Goal: Complete application form

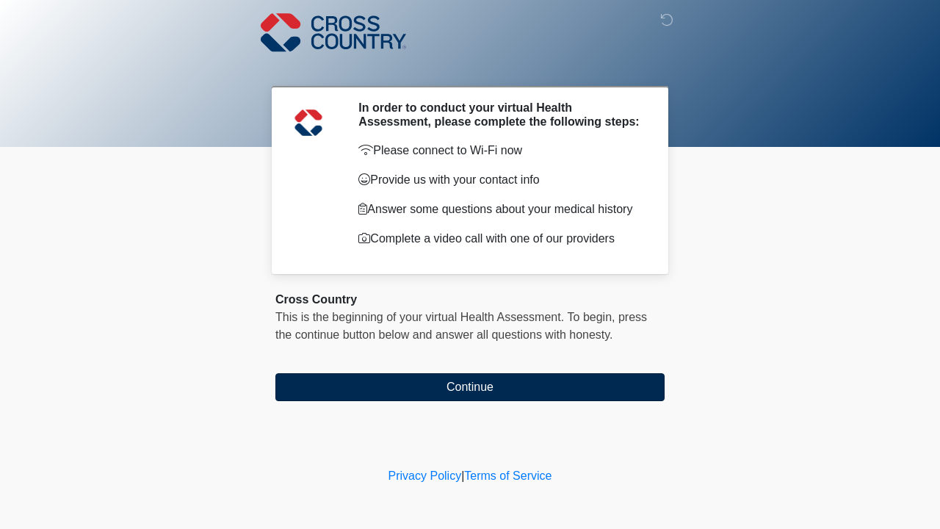
click at [575, 379] on button "Continue" at bounding box center [470, 387] width 389 height 28
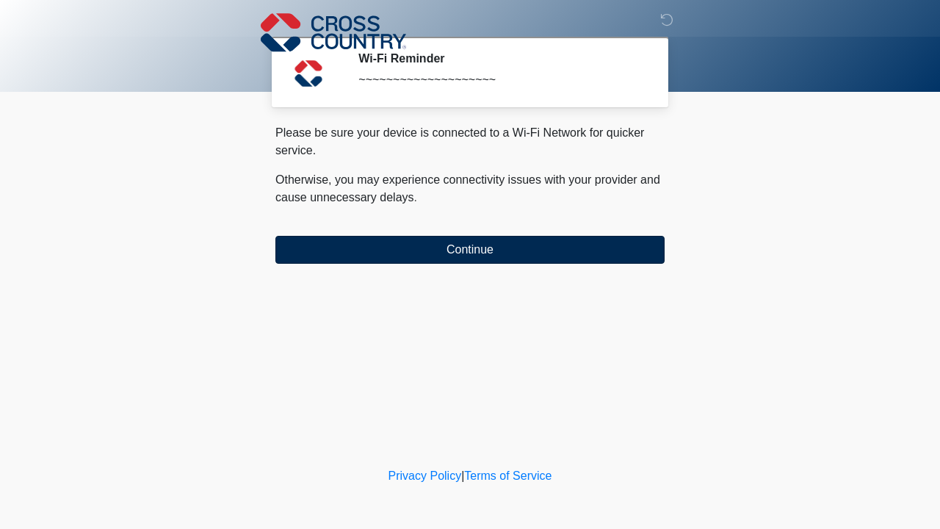
click at [533, 254] on button "Continue" at bounding box center [470, 250] width 389 height 28
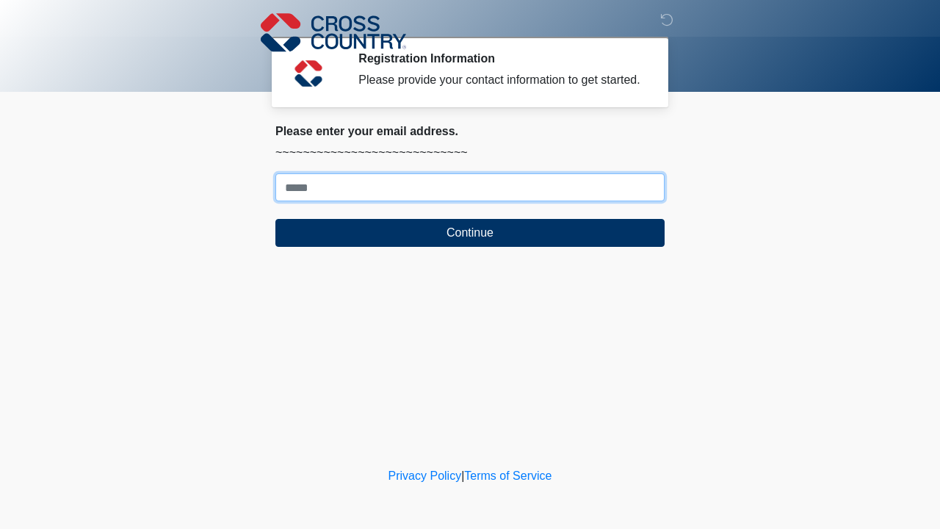
click at [505, 201] on input "Where should we email your response?" at bounding box center [470, 187] width 389 height 28
type input "*"
type input "**********"
click at [470, 247] on button "Continue" at bounding box center [470, 233] width 389 height 28
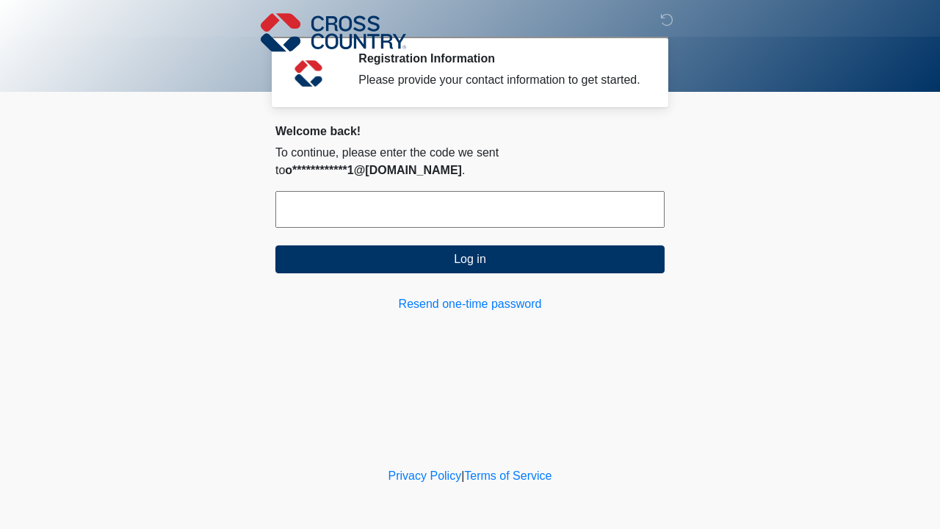
click at [530, 205] on input "text" at bounding box center [470, 209] width 389 height 37
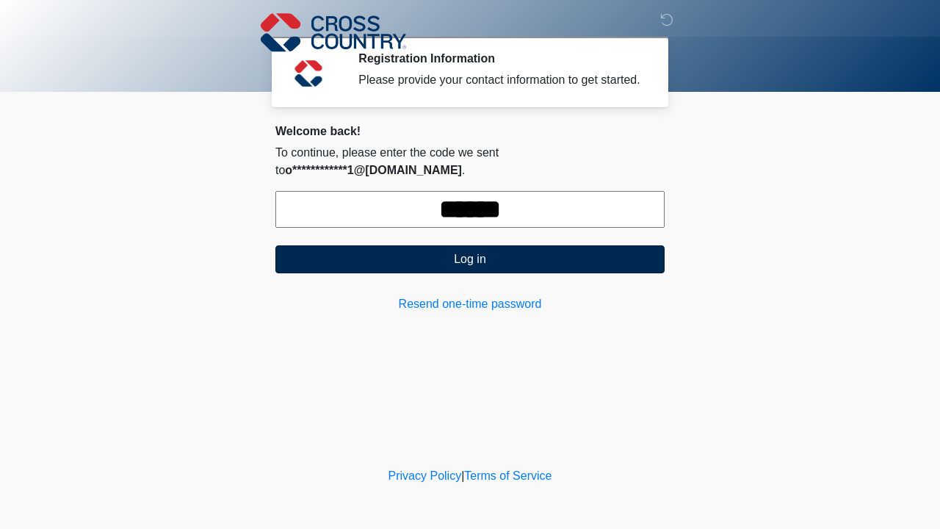
type input "******"
click at [479, 268] on button "Log in" at bounding box center [470, 259] width 389 height 28
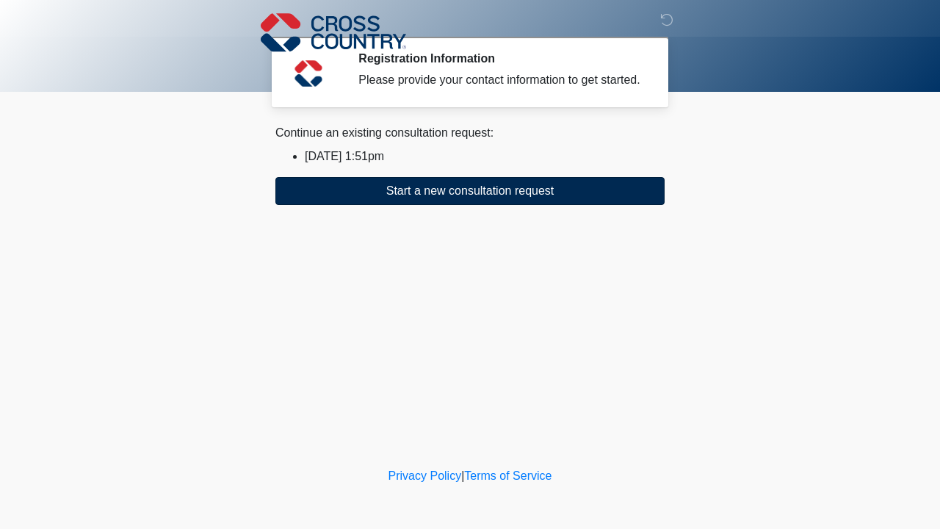
click at [468, 202] on button "Start a new consultation request" at bounding box center [470, 191] width 389 height 28
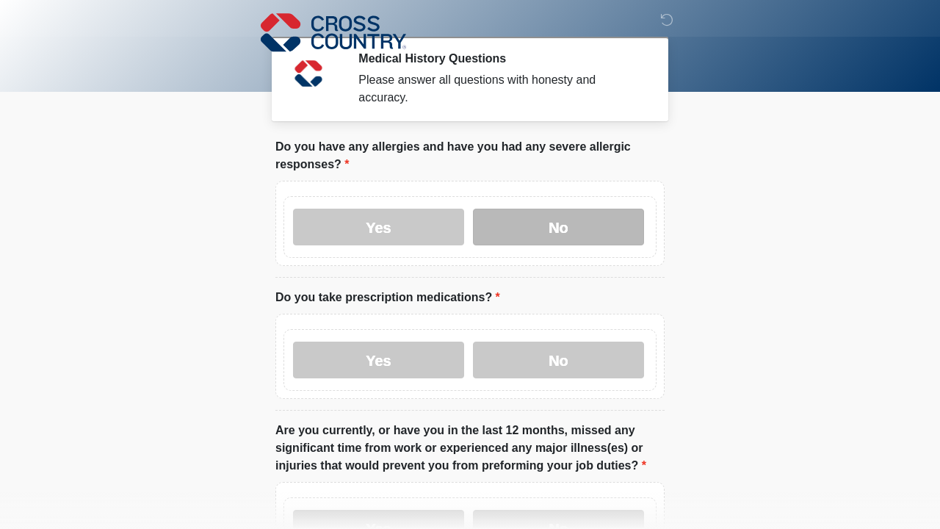
click at [555, 234] on label "No" at bounding box center [558, 227] width 171 height 37
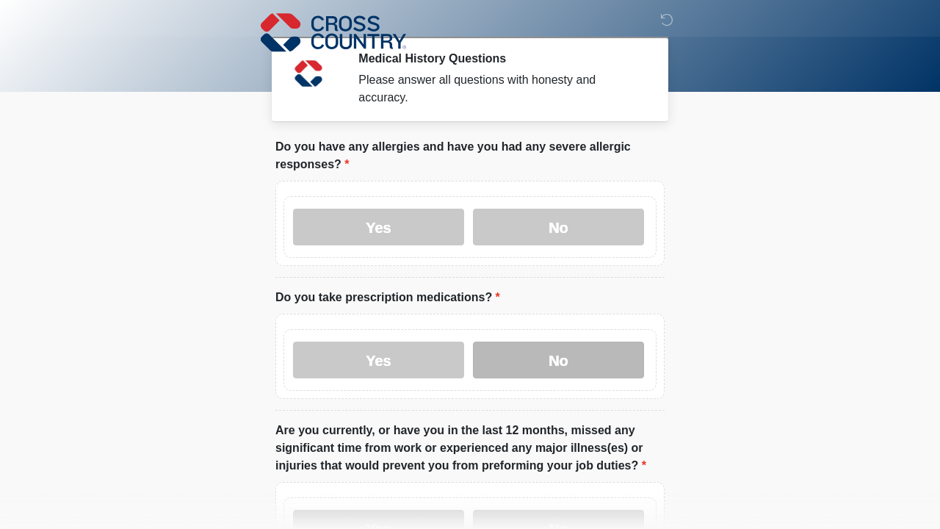
click at [560, 365] on label "No" at bounding box center [558, 360] width 171 height 37
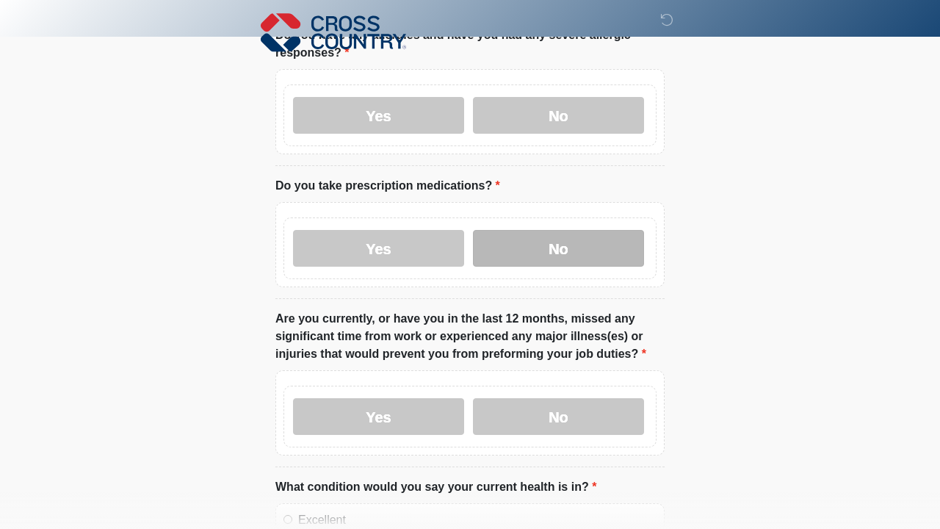
scroll to position [129, 0]
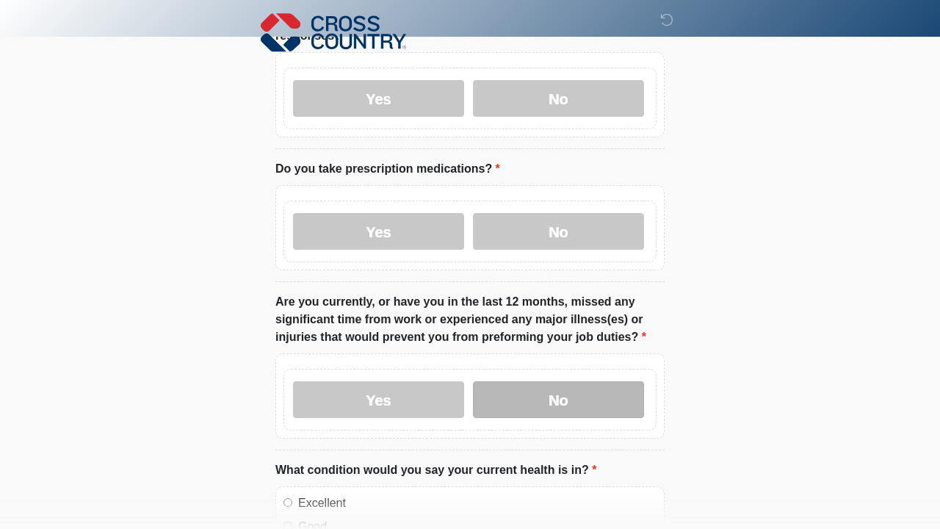
click at [572, 396] on label "No" at bounding box center [558, 399] width 171 height 37
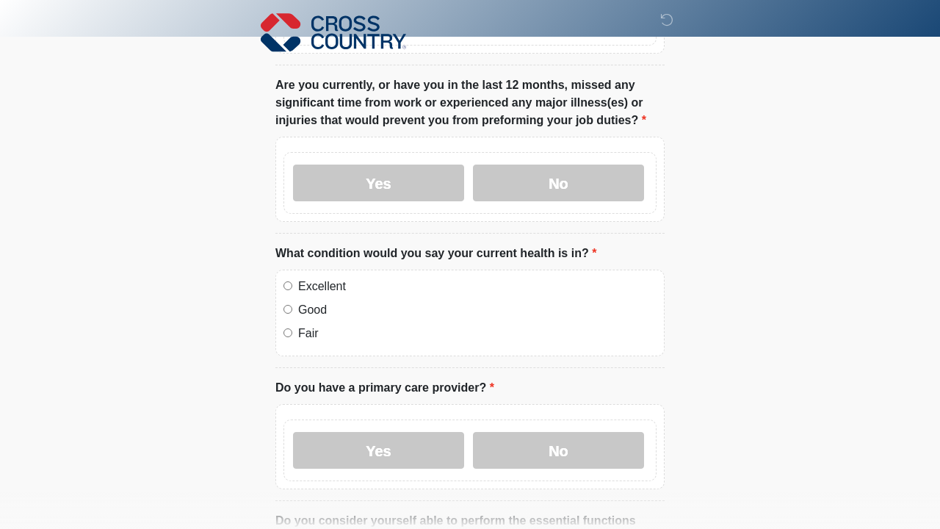
scroll to position [348, 0]
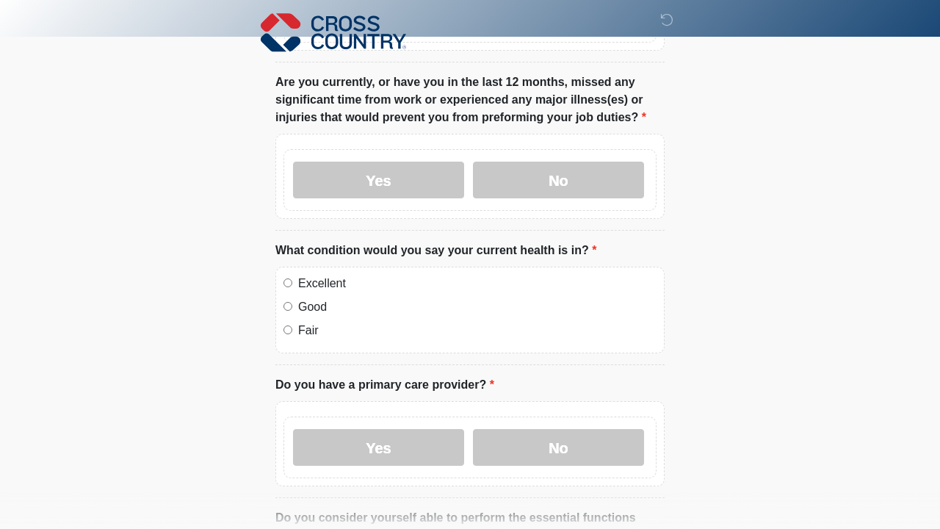
click at [306, 285] on label "Excellent" at bounding box center [477, 284] width 359 height 18
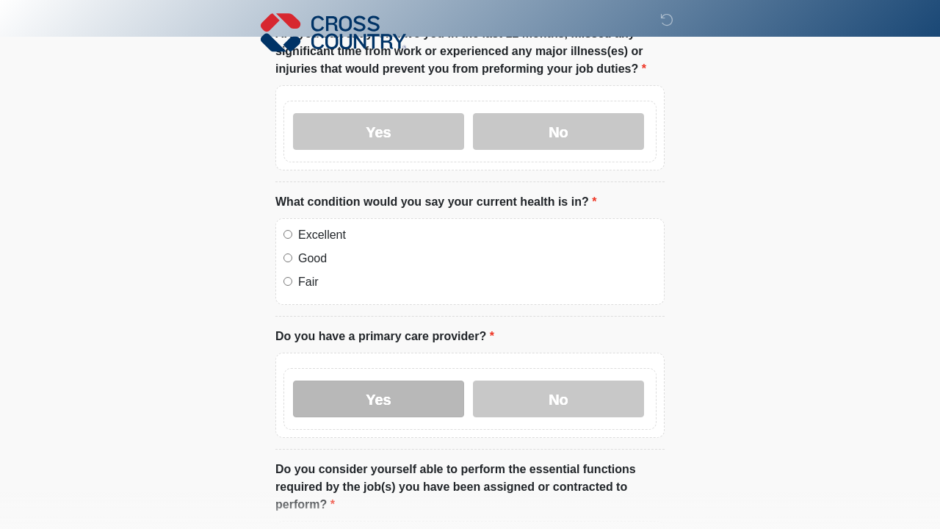
scroll to position [409, 0]
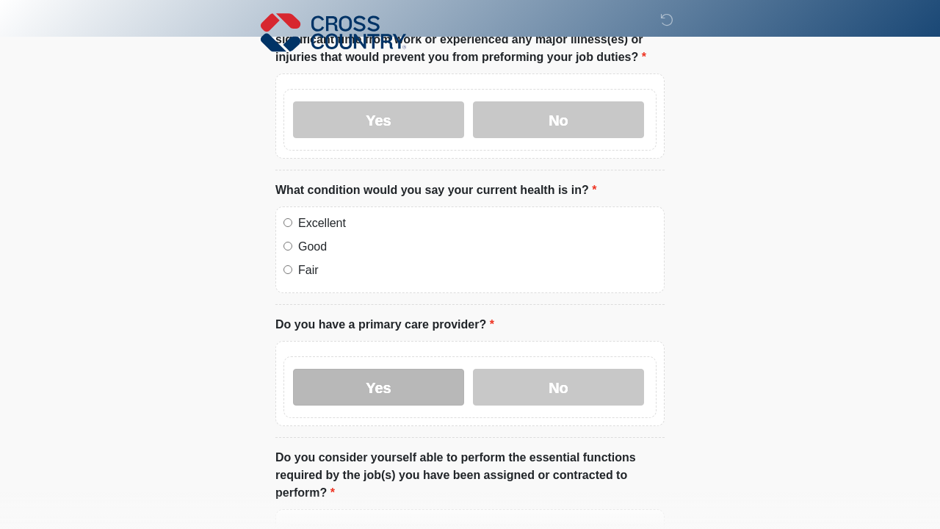
click at [378, 375] on label "Yes" at bounding box center [378, 387] width 171 height 37
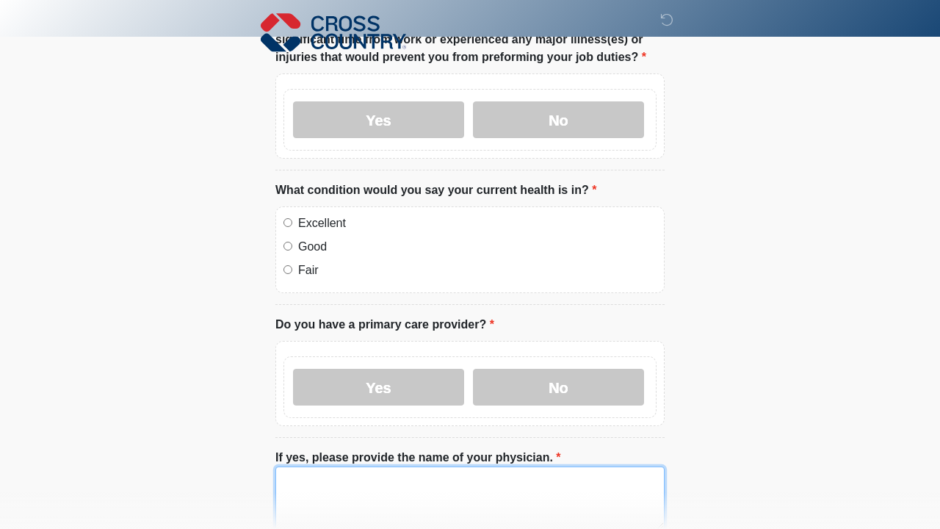
click at [383, 489] on textarea "If yes, please provide the name of your physician." at bounding box center [470, 498] width 389 height 63
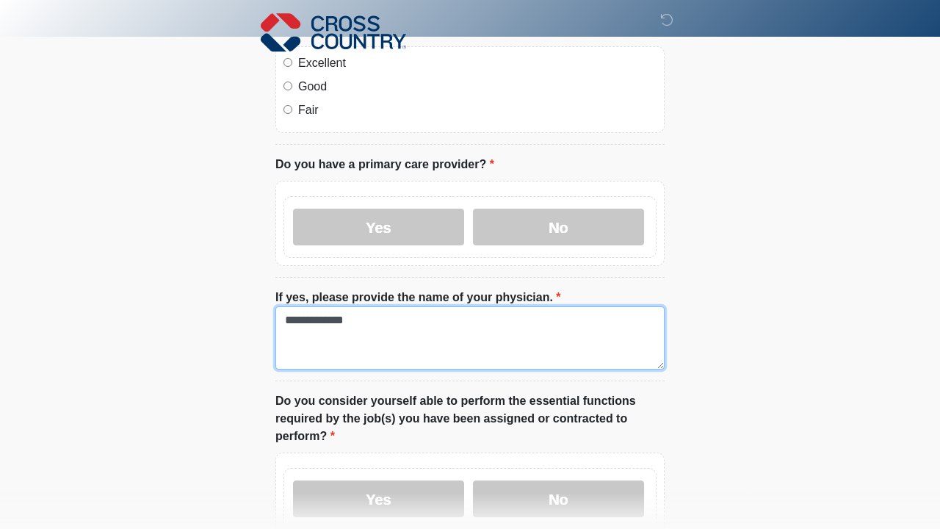
scroll to position [583, 0]
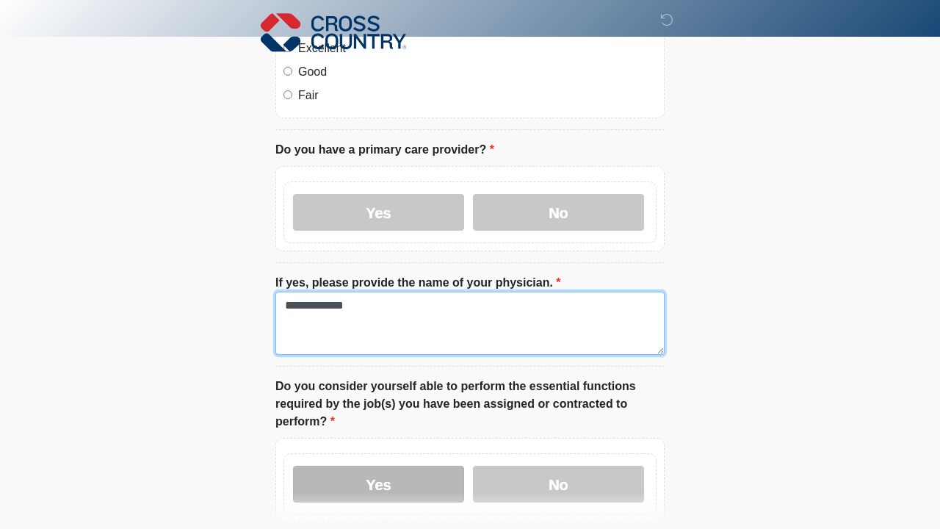
type textarea "**********"
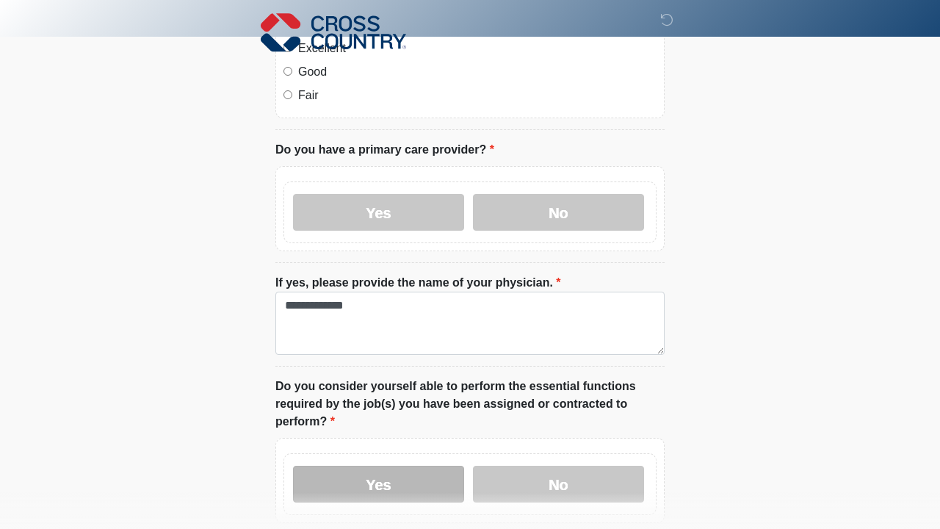
click at [402, 482] on label "Yes" at bounding box center [378, 484] width 171 height 37
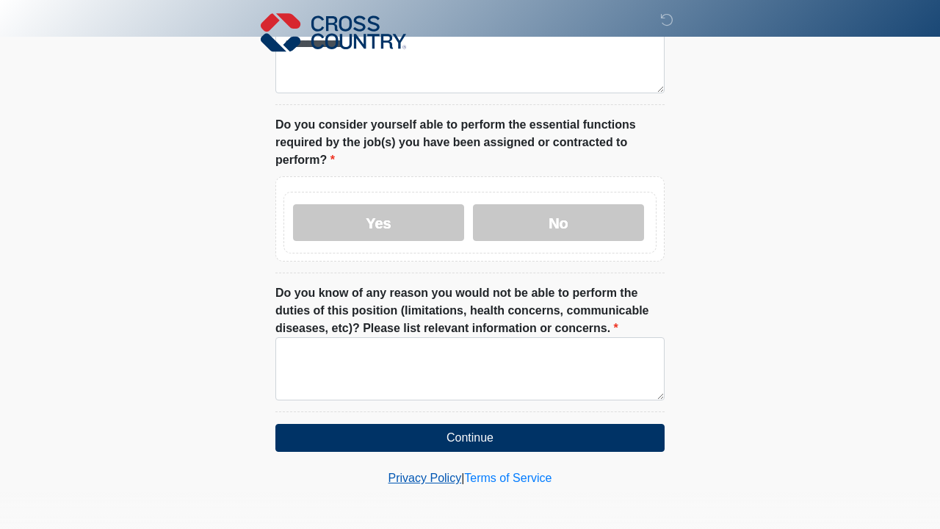
scroll to position [844, 0]
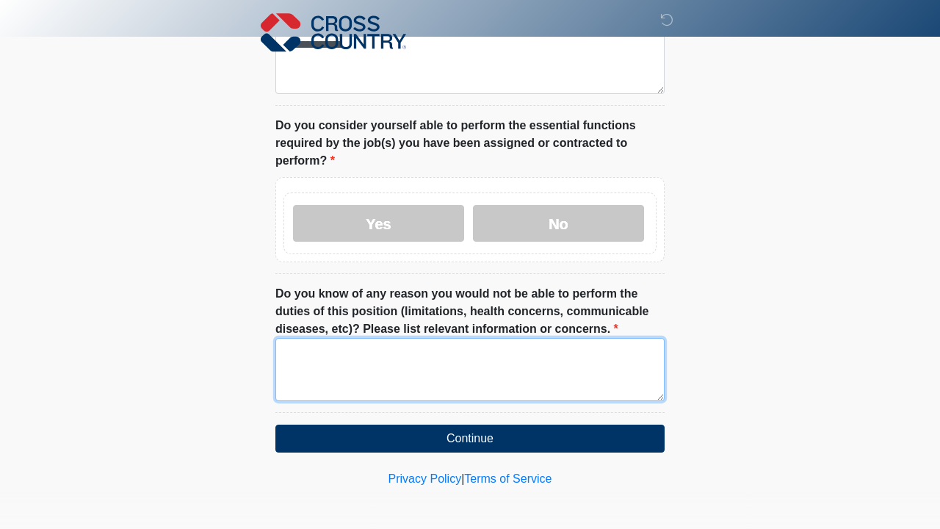
click at [413, 378] on textarea "Do you know of any reason you would not be able to perform the duties of this p…" at bounding box center [470, 369] width 389 height 63
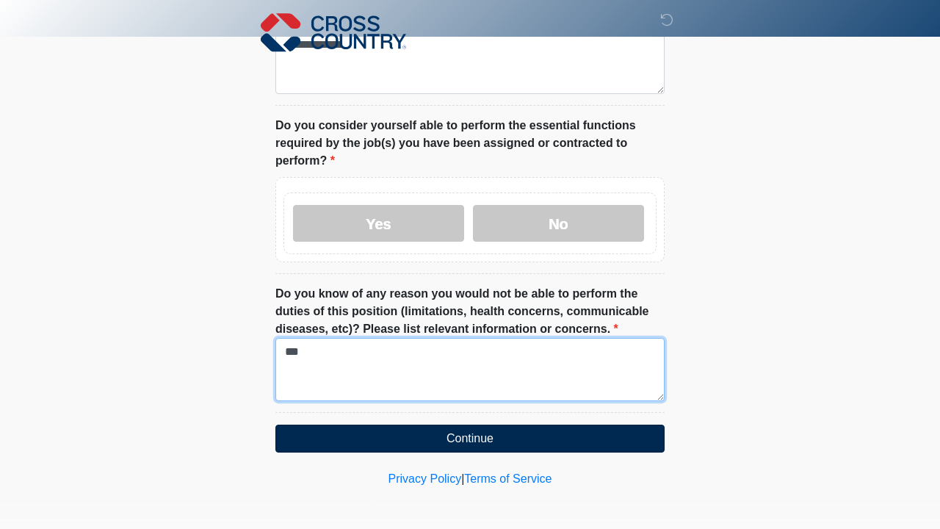
type textarea "***"
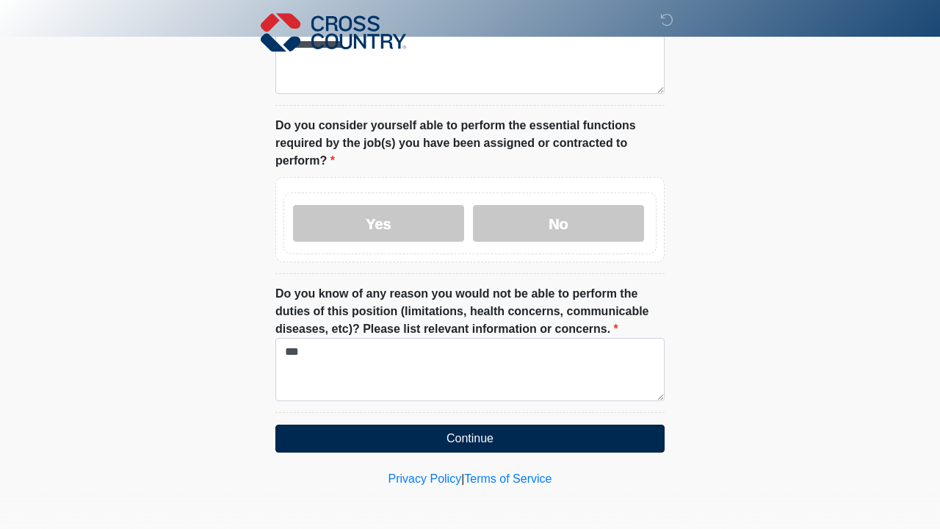
click at [445, 439] on button "Continue" at bounding box center [470, 439] width 389 height 28
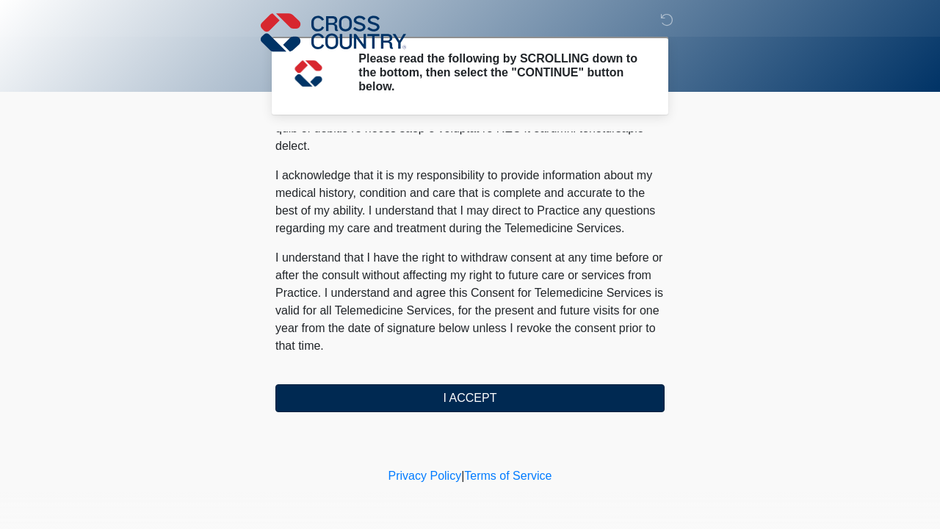
scroll to position [940, 0]
click at [472, 392] on button "I ACCEPT" at bounding box center [470, 398] width 389 height 28
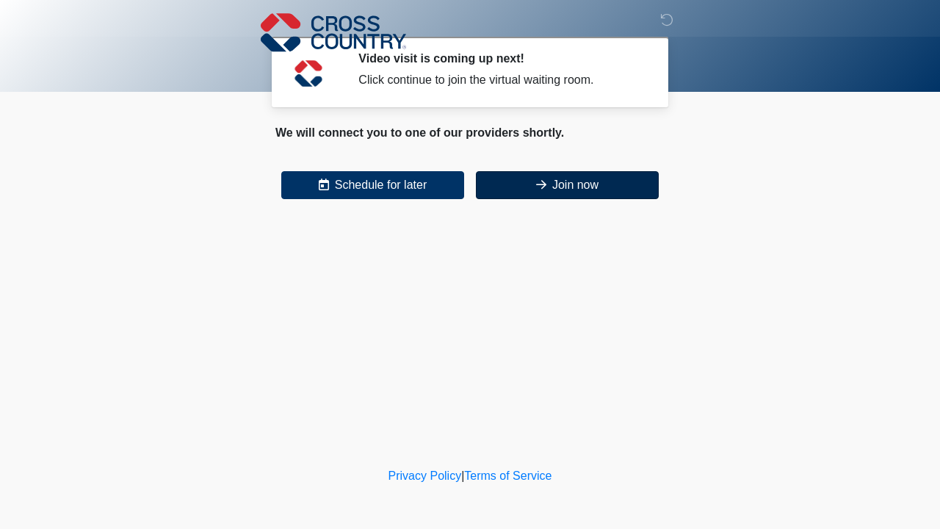
click at [539, 178] on button "Join now" at bounding box center [567, 185] width 183 height 28
